Goal: Information Seeking & Learning: Learn about a topic

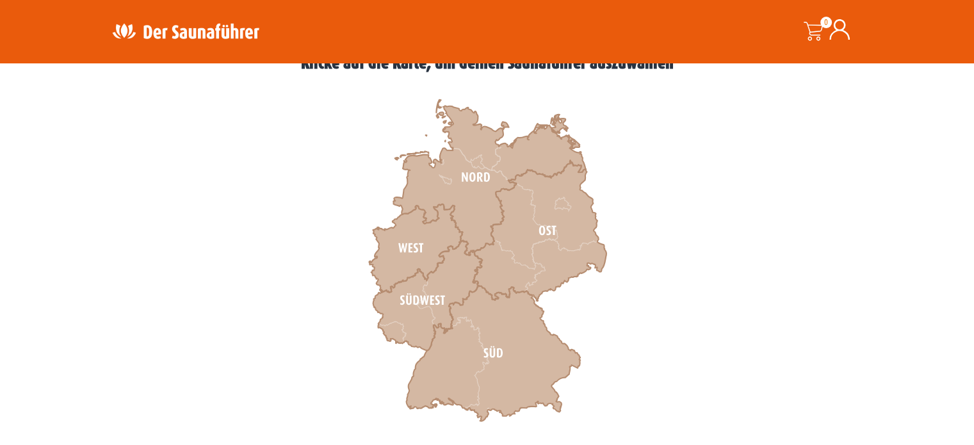
scroll to position [389, 0]
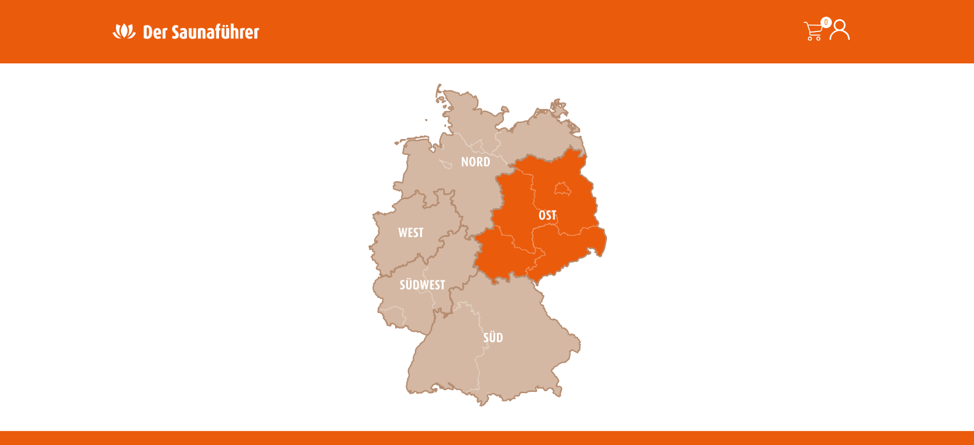
click at [530, 212] on icon at bounding box center [539, 215] width 133 height 140
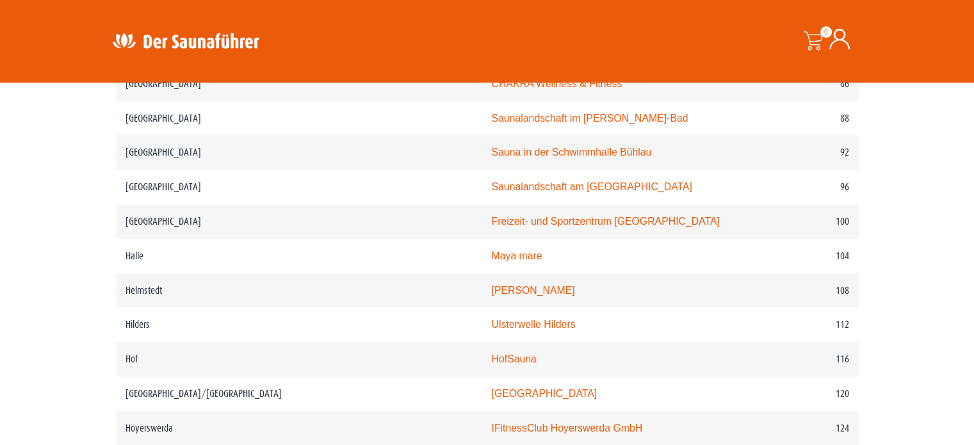
scroll to position [1273, 0]
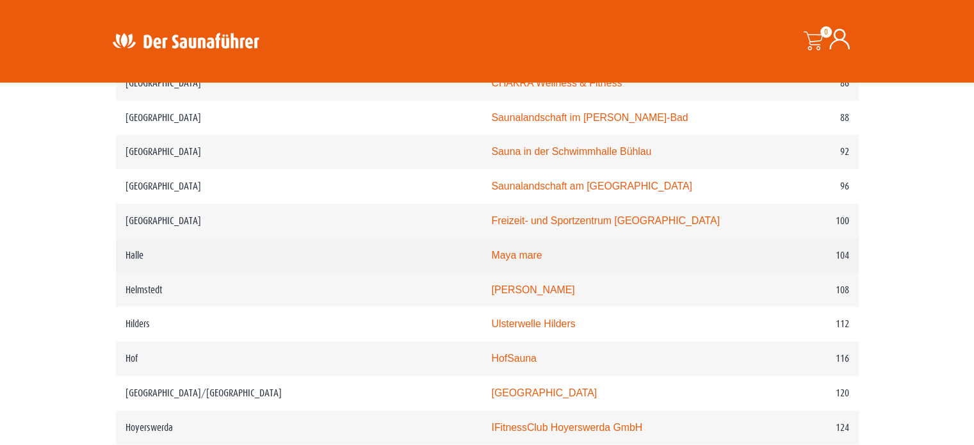
click at [491, 250] on link "Maya mare" at bounding box center [516, 255] width 51 height 11
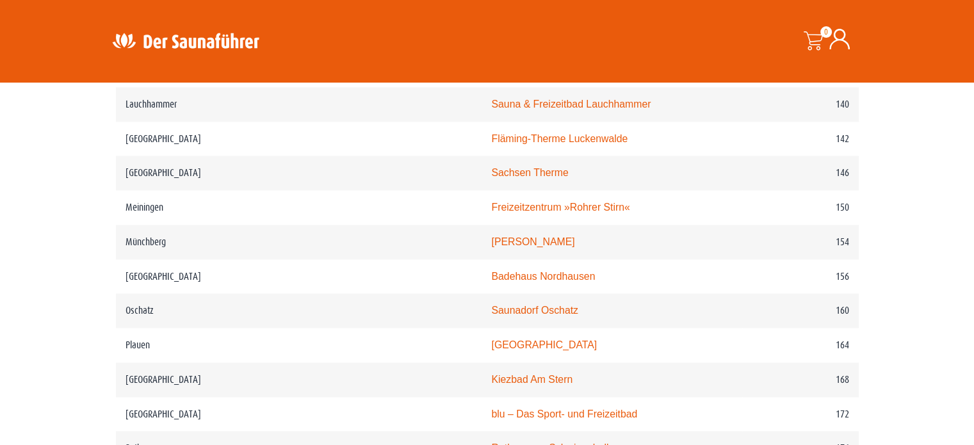
scroll to position [1744, 0]
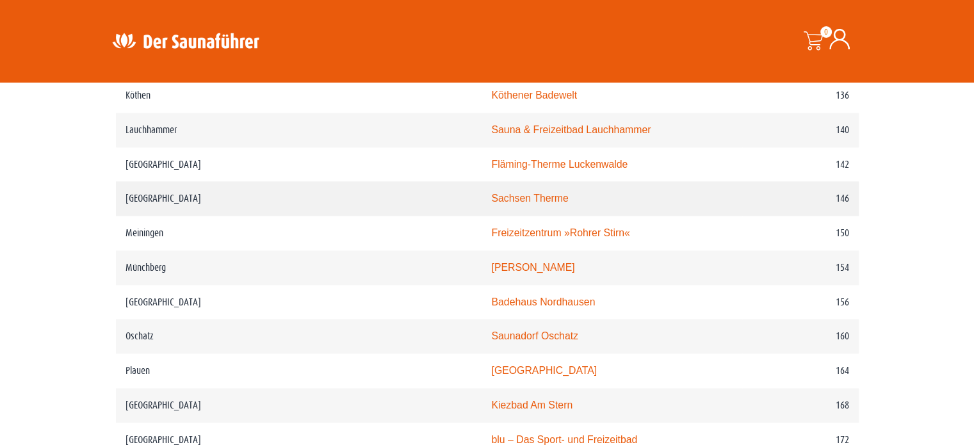
click at [491, 193] on link "Sachsen Therme" at bounding box center [529, 198] width 77 height 11
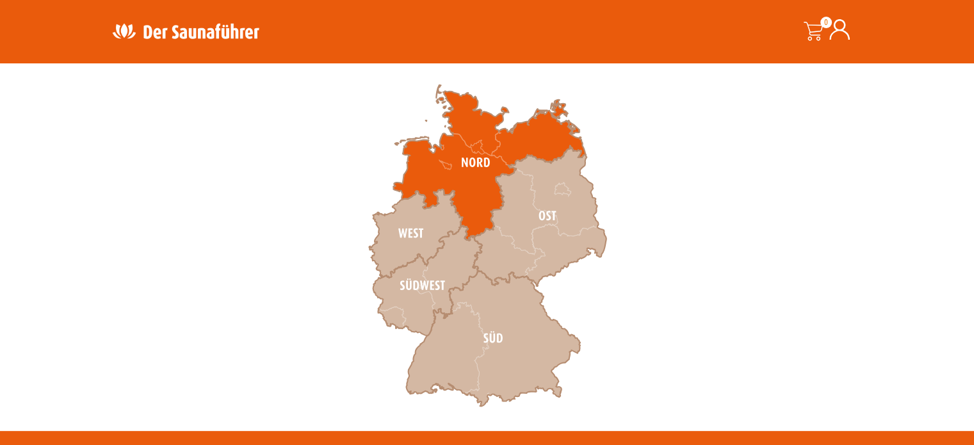
click at [479, 170] on icon at bounding box center [489, 163] width 192 height 156
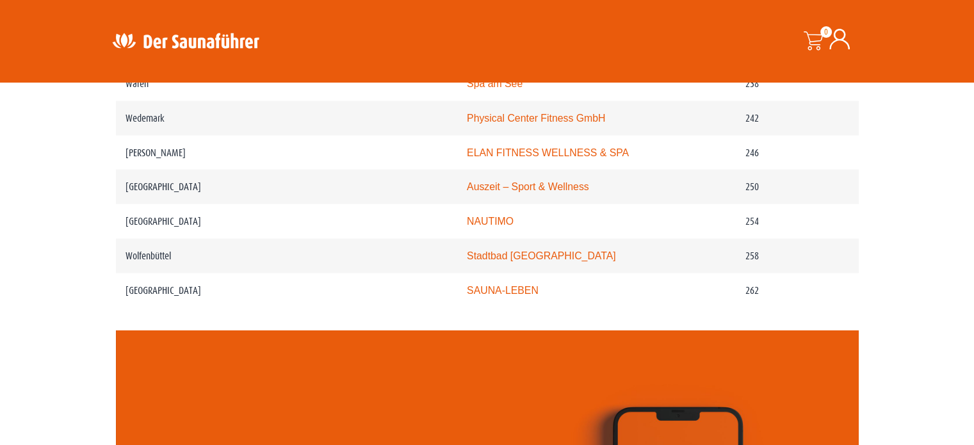
scroll to position [2682, 0]
